Goal: Task Accomplishment & Management: Use online tool/utility

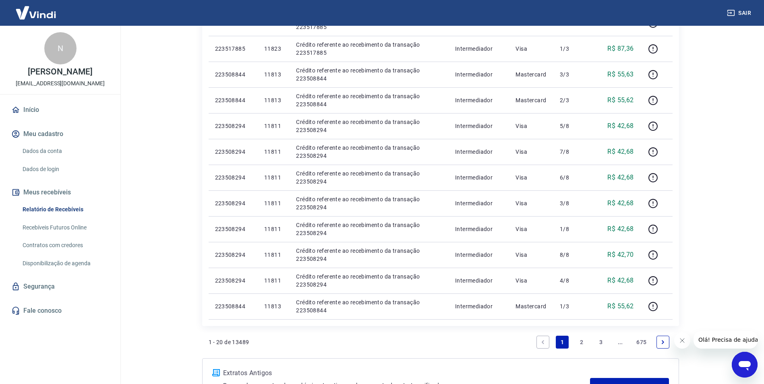
scroll to position [454, 0]
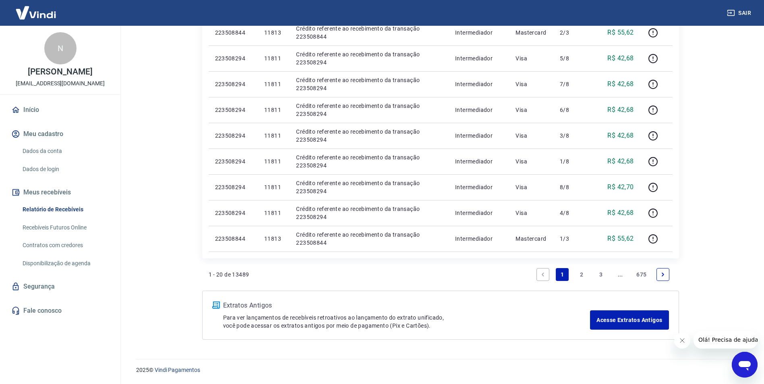
click at [584, 275] on link "2" at bounding box center [581, 274] width 13 height 13
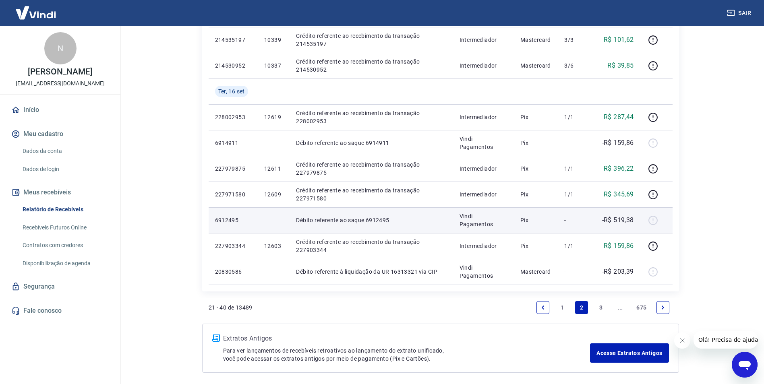
scroll to position [480, 0]
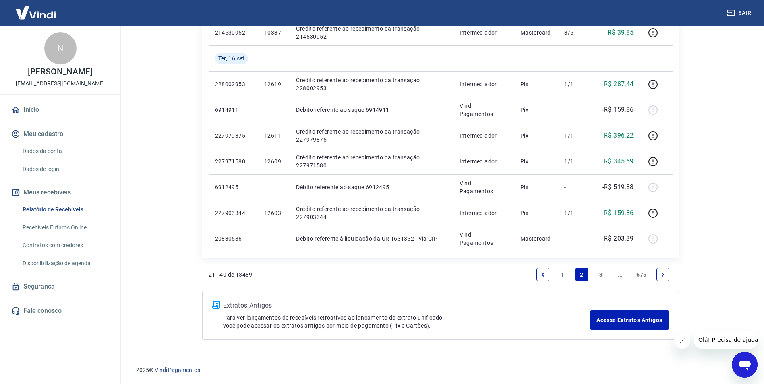
drag, startPoint x: 60, startPoint y: 227, endPoint x: 73, endPoint y: 227, distance: 12.9
click at [60, 227] on link "Recebíveis Futuros Online" at bounding box center [64, 227] width 91 height 17
